Goal: Use online tool/utility: Utilize a website feature to perform a specific function

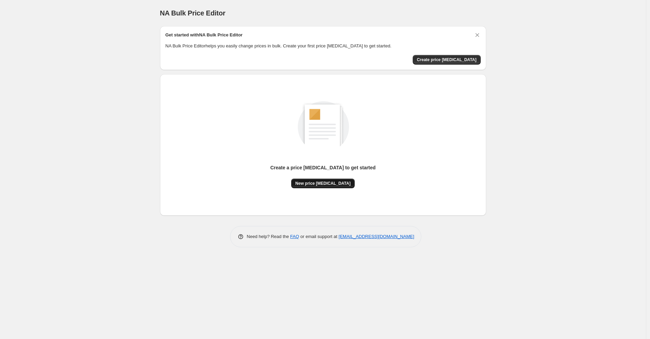
click at [329, 185] on span "New price [MEDICAL_DATA]" at bounding box center [322, 183] width 55 height 5
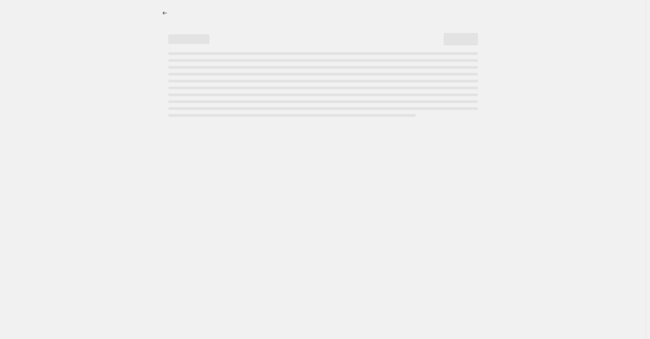
select select "percentage"
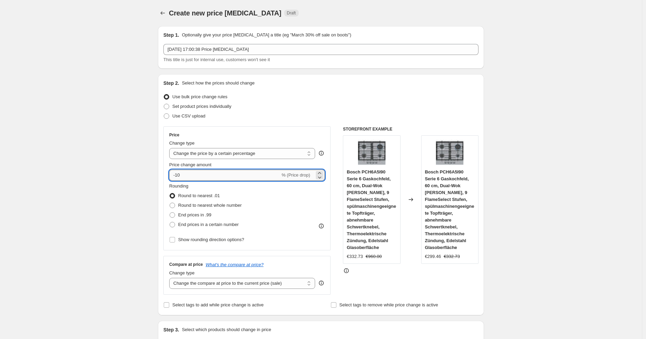
click at [252, 179] on input "-10" at bounding box center [224, 175] width 111 height 11
type input "-1"
type input "-25"
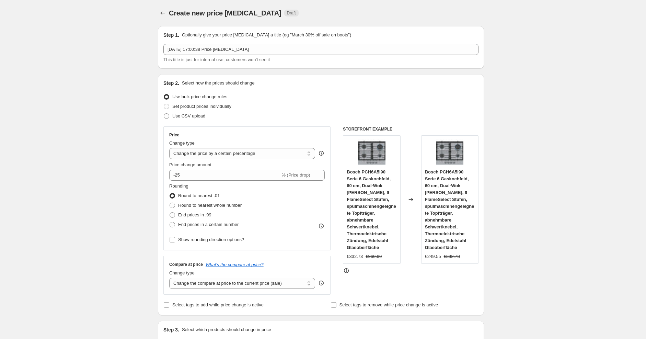
click at [358, 120] on div "Use CSV upload" at bounding box center [320, 116] width 315 height 10
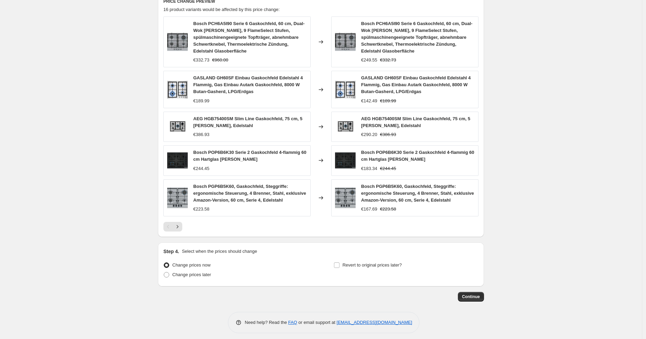
scroll to position [393, 0]
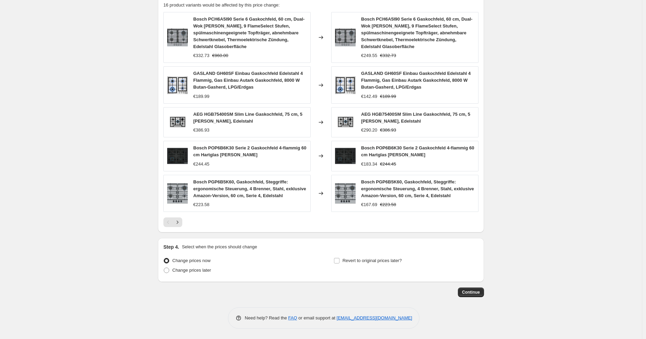
click at [470, 289] on span "Continue" at bounding box center [471, 291] width 18 height 5
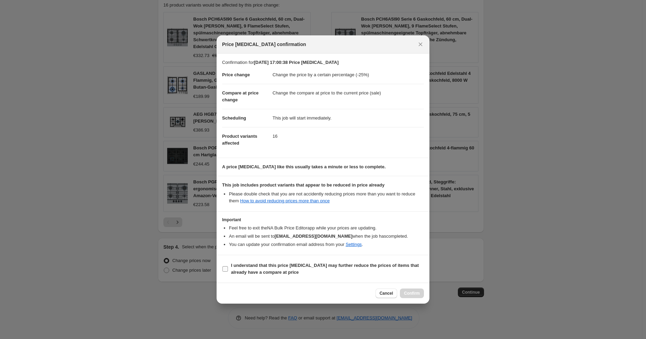
click at [333, 271] on span "I understand that this price change job may further reduce the prices of items …" at bounding box center [327, 269] width 193 height 14
click at [228, 271] on input "I understand that this price change job may further reduce the prices of items …" at bounding box center [224, 268] width 5 height 5
checkbox input "true"
click at [416, 290] on span "Confirm" at bounding box center [412, 292] width 16 height 5
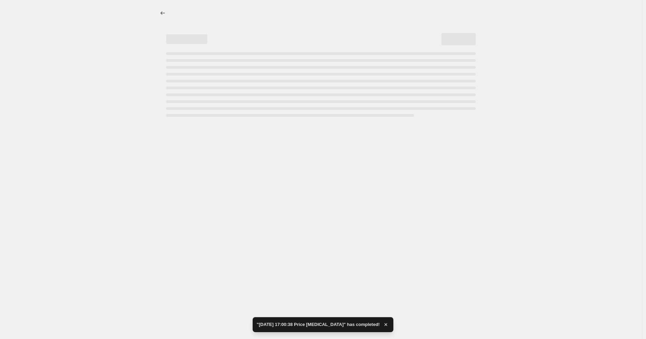
select select "percentage"
